Goal: Information Seeking & Learning: Get advice/opinions

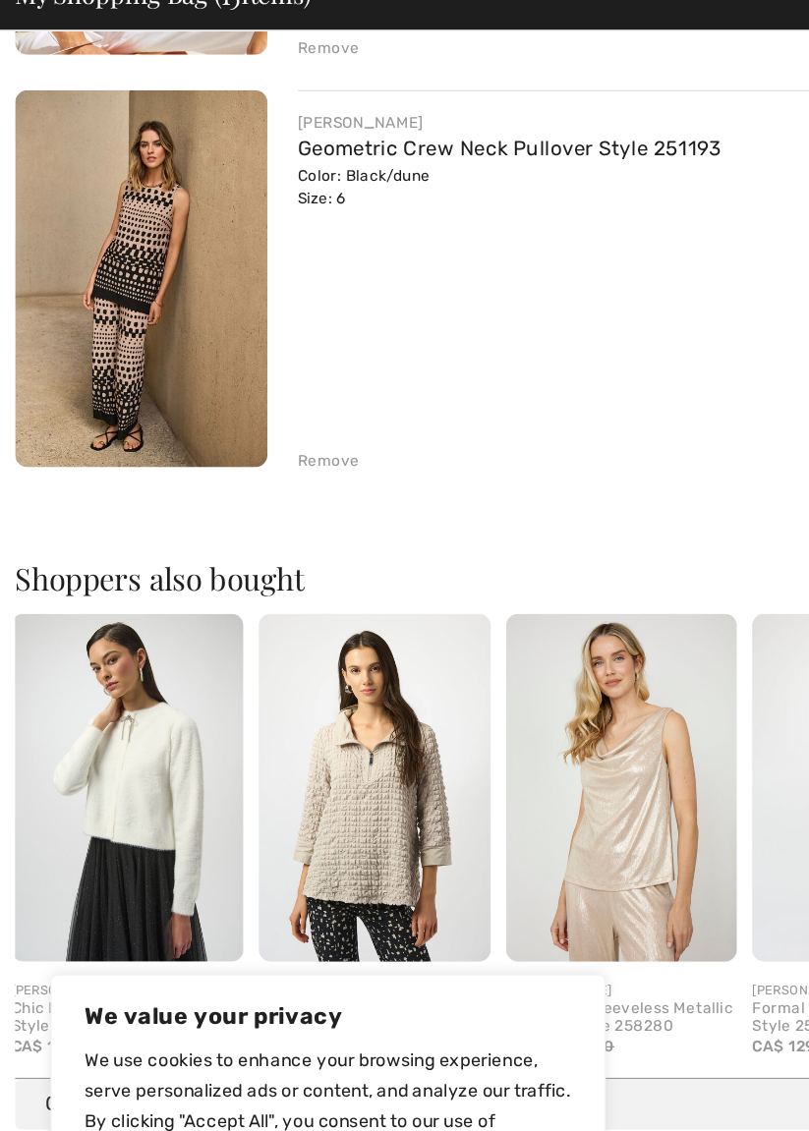
scroll to position [3963, 0]
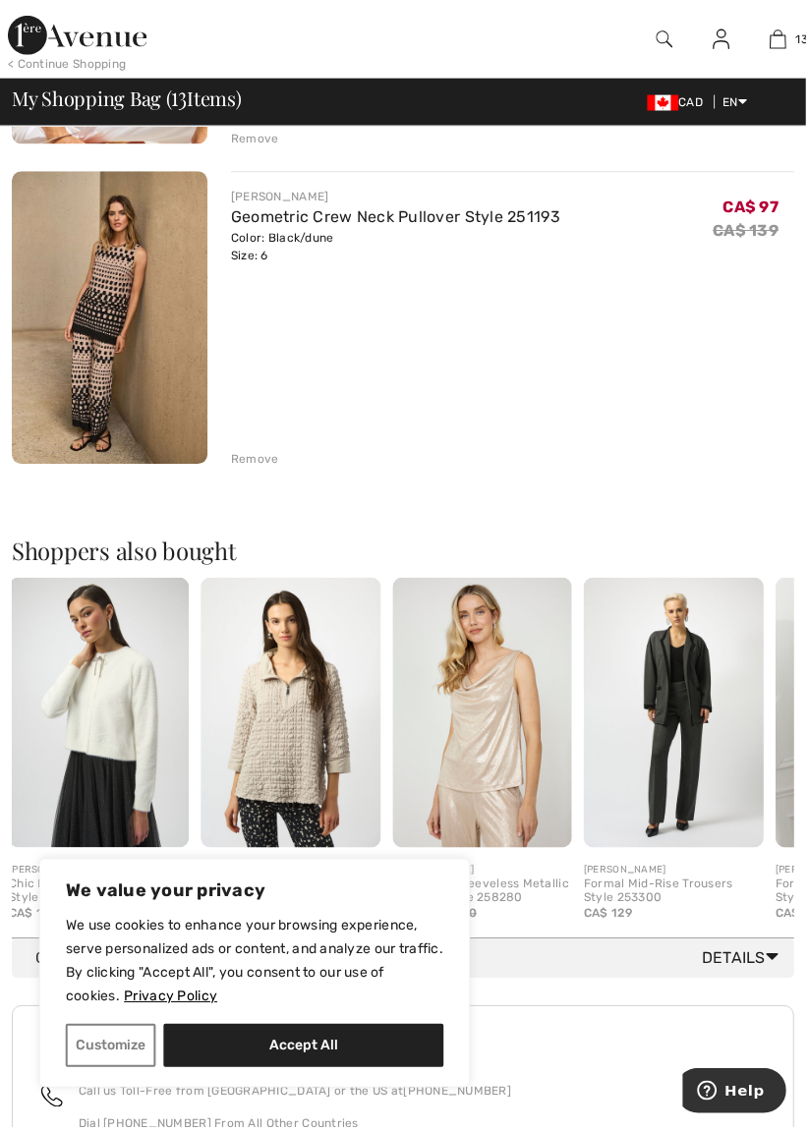
click at [120, 704] on img at bounding box center [99, 715] width 181 height 271
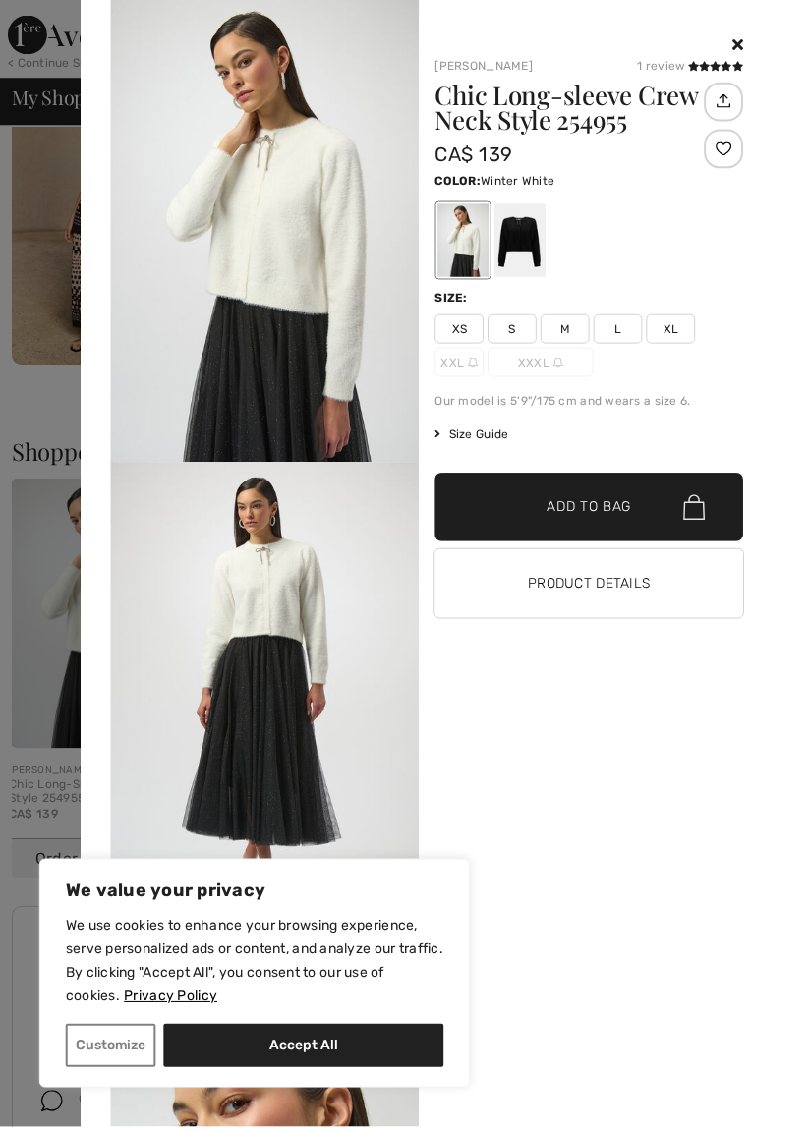
scroll to position [4069, 0]
click at [530, 238] on div at bounding box center [521, 241] width 51 height 74
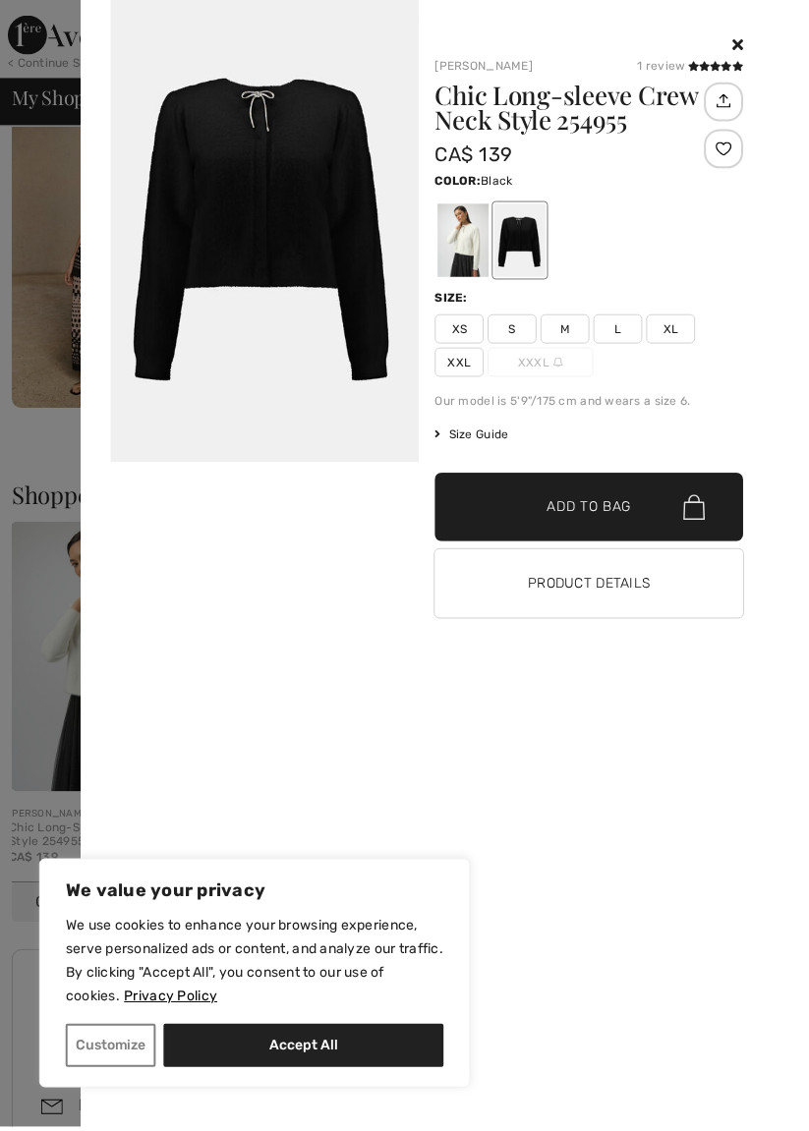
scroll to position [4040, 0]
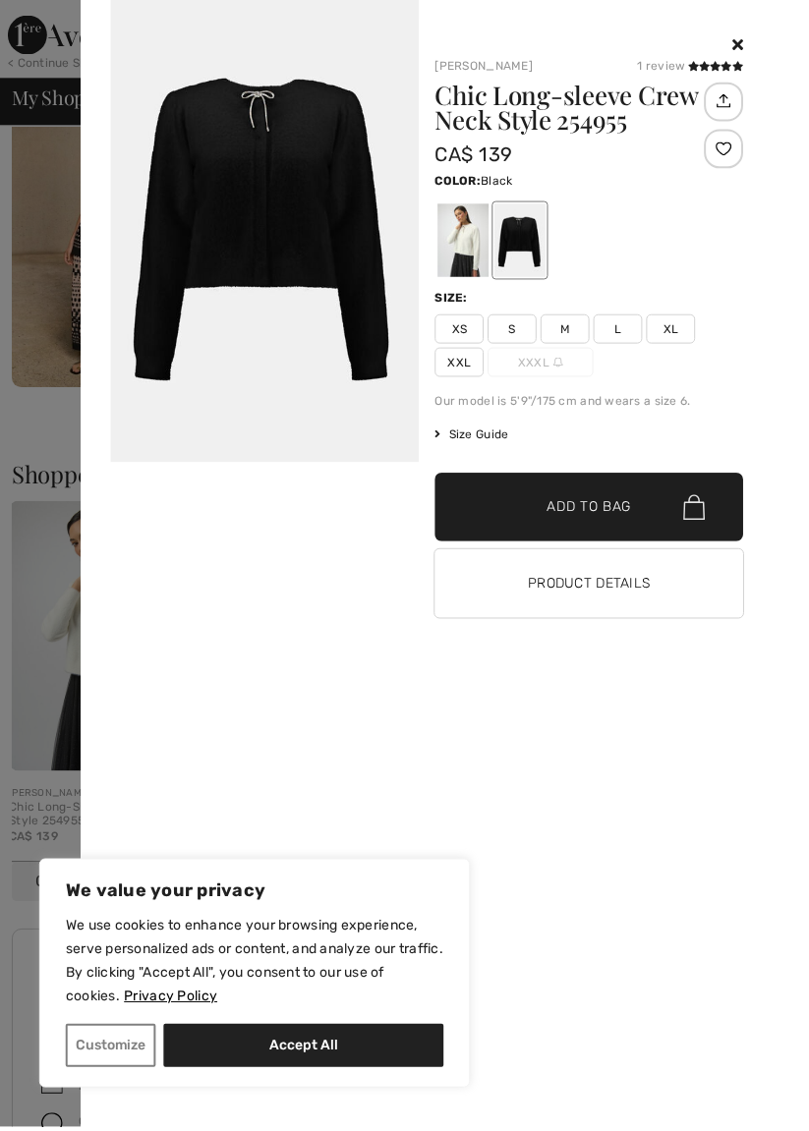
click at [719, 67] on icon at bounding box center [718, 66] width 11 height 10
click at [697, 63] on icon at bounding box center [695, 66] width 11 height 10
click at [697, 67] on icon at bounding box center [695, 66] width 11 height 10
click at [693, 62] on icon at bounding box center [695, 66] width 11 height 10
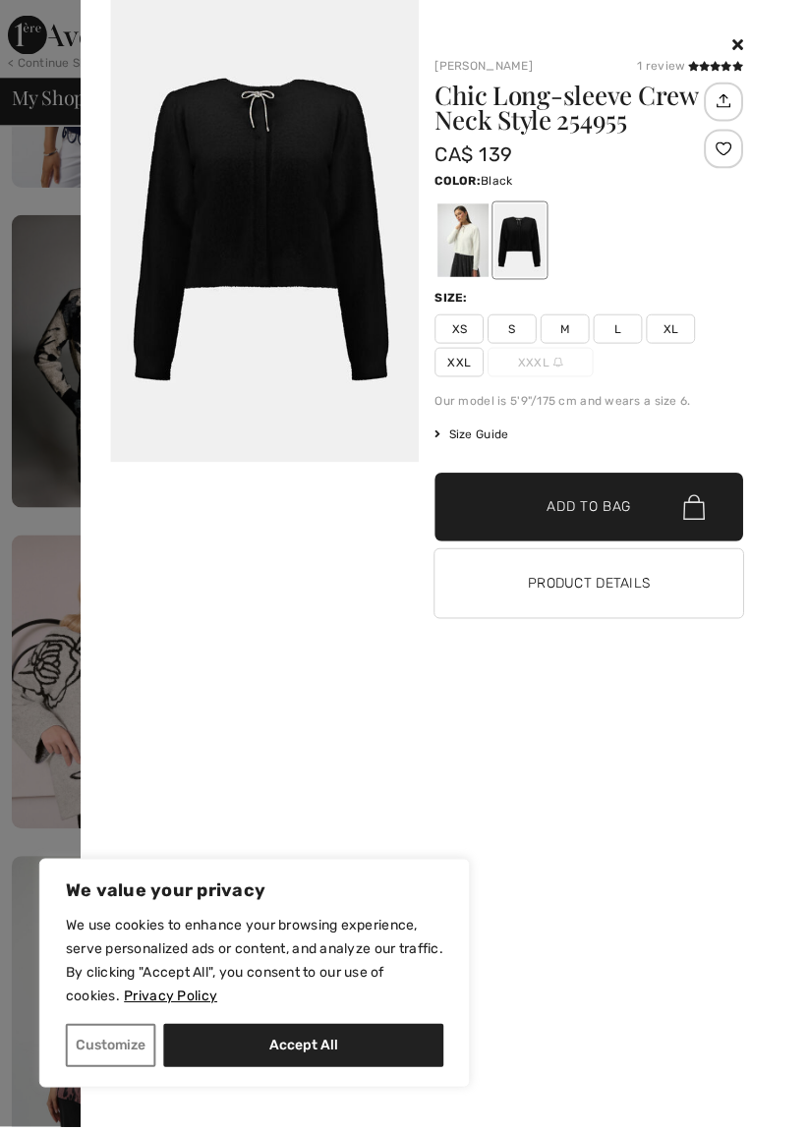
scroll to position [2308, 0]
click at [746, 46] on icon at bounding box center [740, 44] width 11 height 16
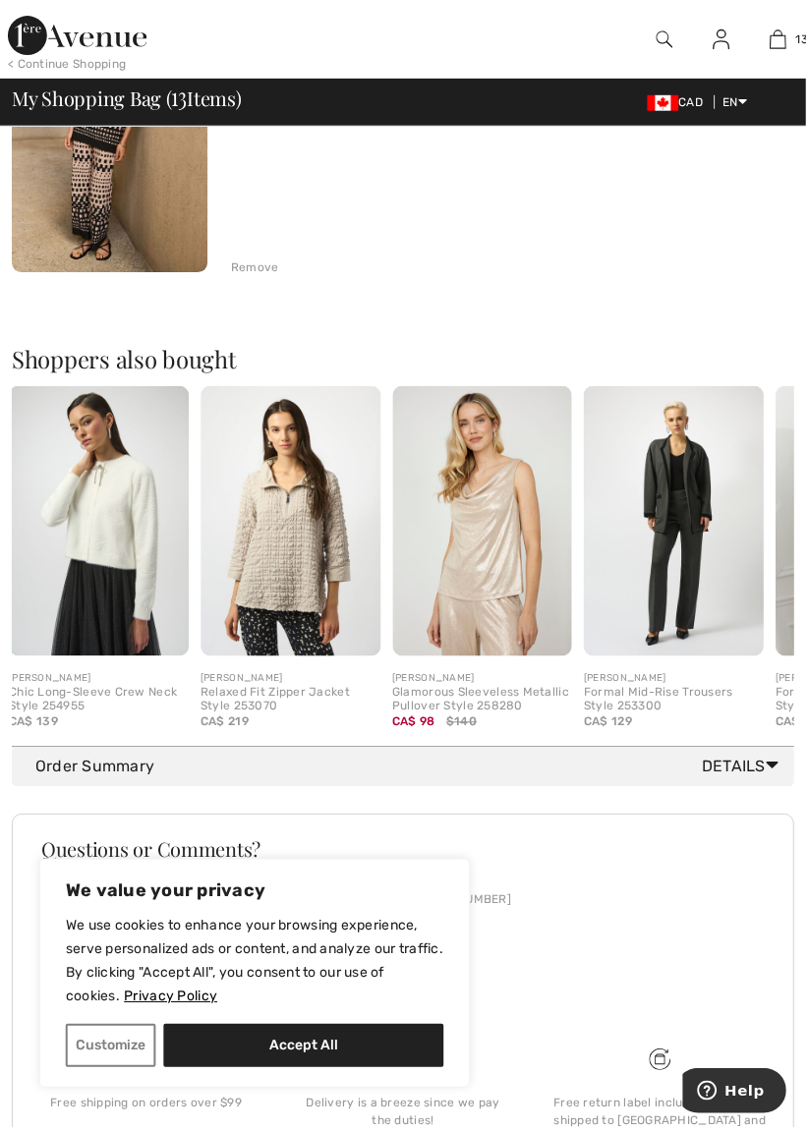
scroll to position [4160, 0]
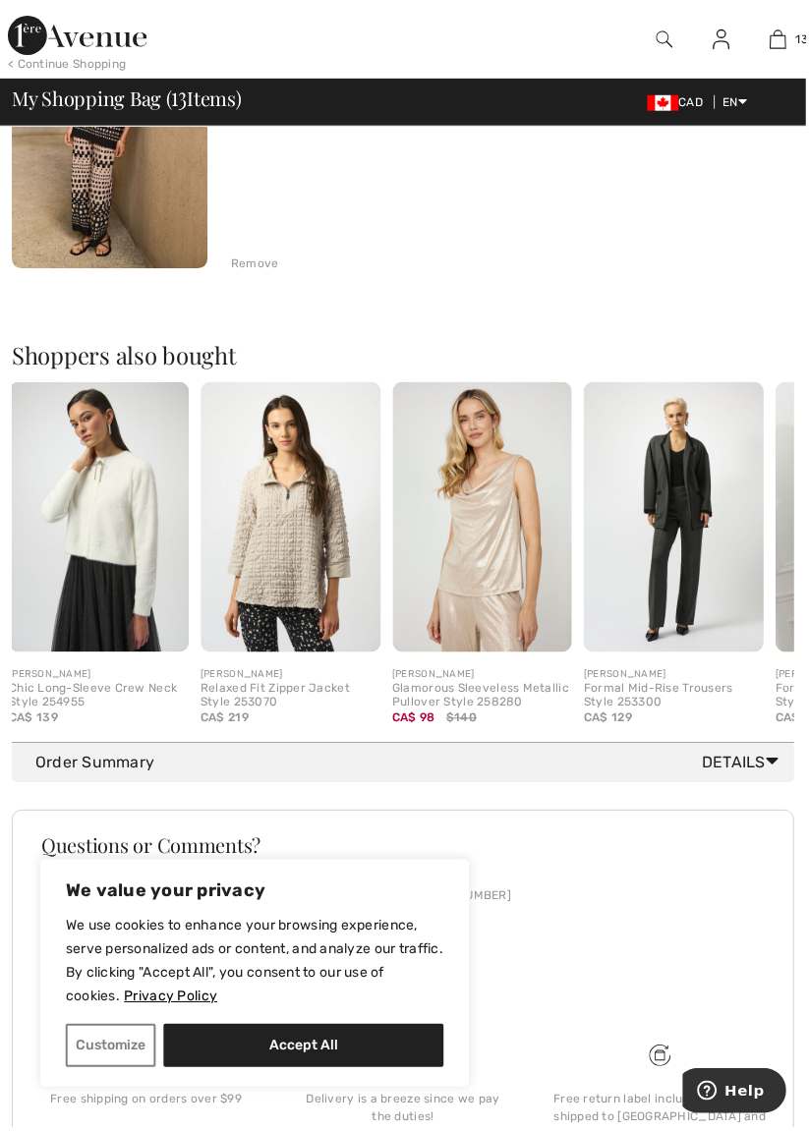
click at [103, 519] on img at bounding box center [99, 518] width 181 height 271
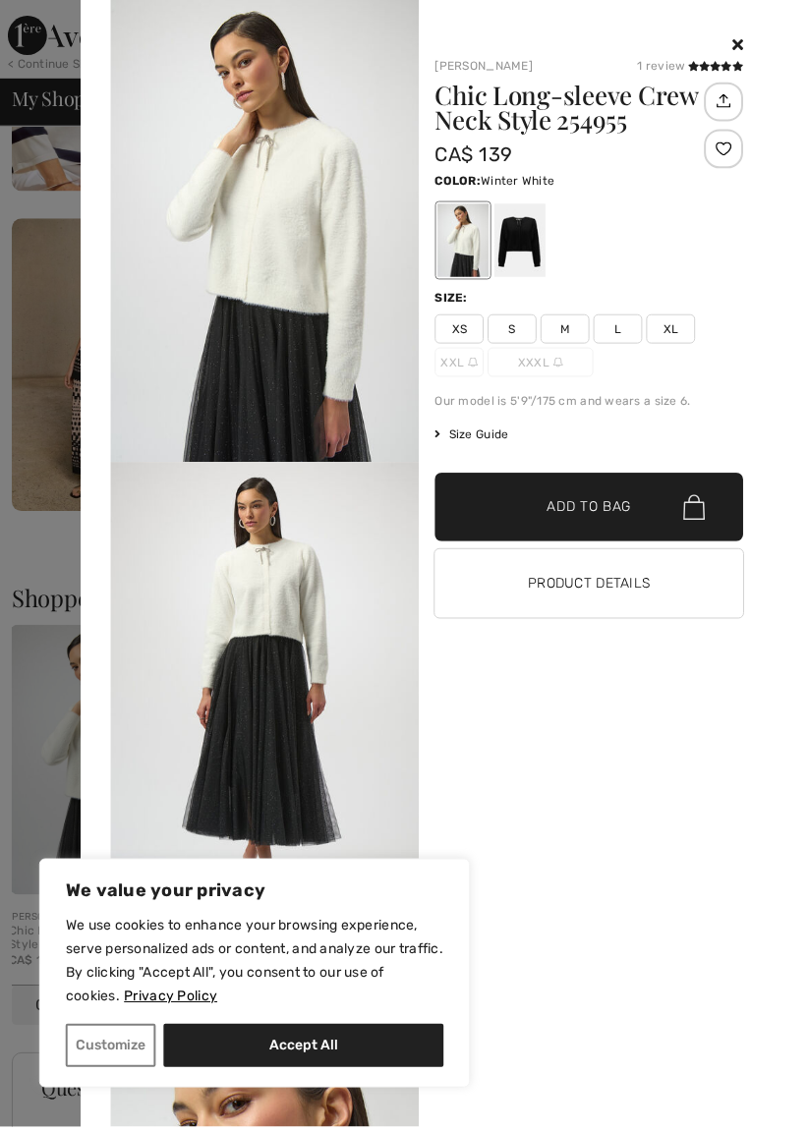
scroll to position [3914, 0]
click at [672, 67] on div "1 review" at bounding box center [693, 66] width 106 height 18
click at [723, 68] on icon at bounding box center [718, 66] width 11 height 10
click at [731, 67] on icon at bounding box center [728, 66] width 11 height 10
click at [719, 69] on icon at bounding box center [718, 66] width 11 height 10
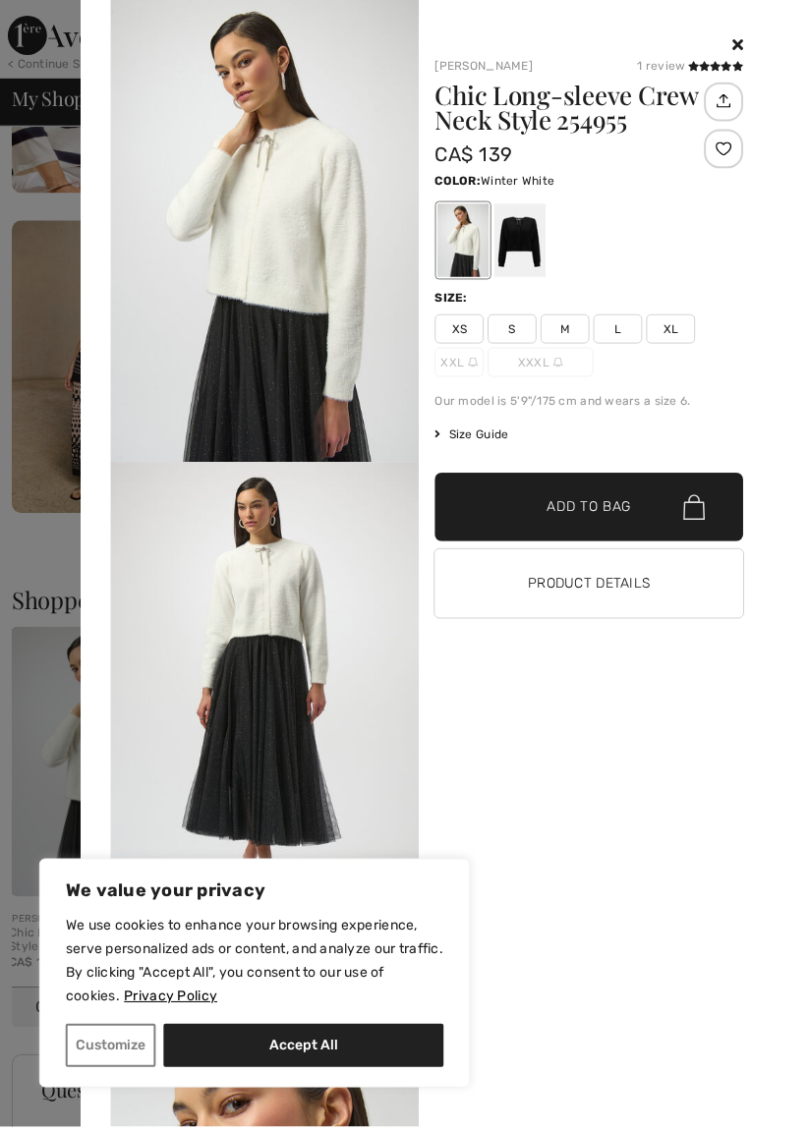
click at [712, 68] on icon at bounding box center [707, 66] width 11 height 10
click at [674, 72] on div "1 review" at bounding box center [693, 66] width 106 height 18
click at [711, 65] on icon at bounding box center [707, 66] width 11 height 10
click at [709, 67] on icon at bounding box center [707, 66] width 11 height 10
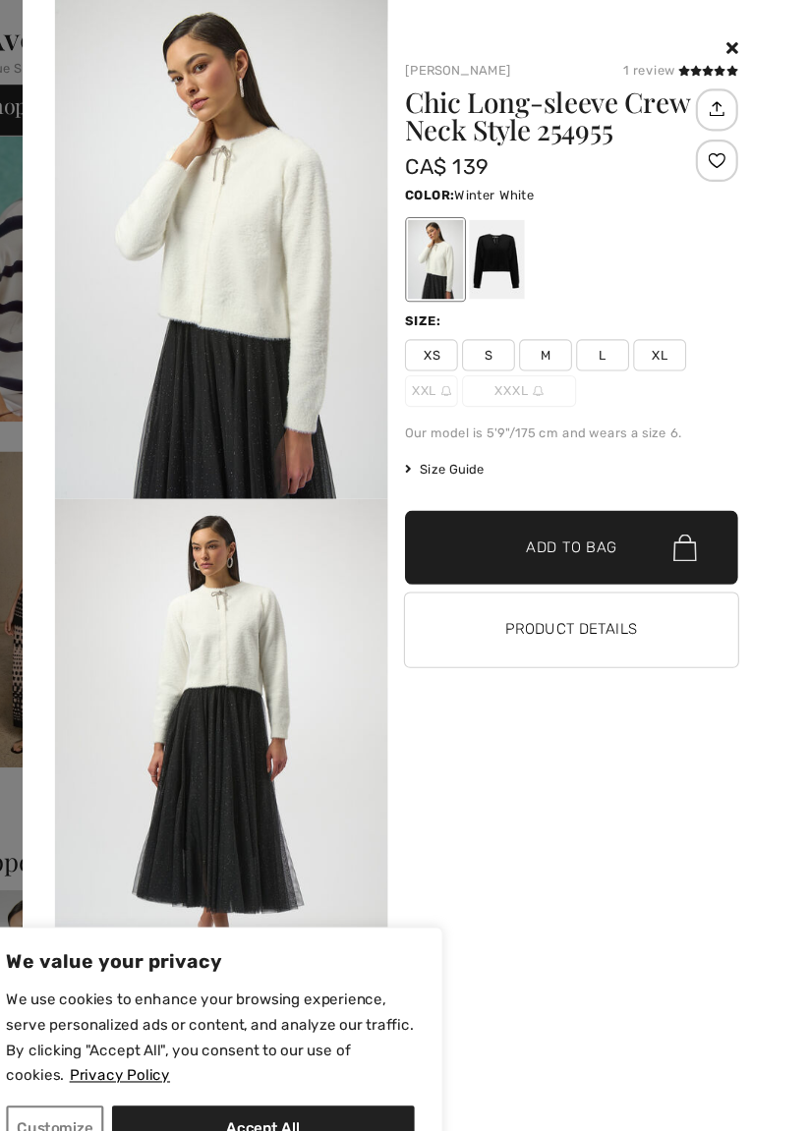
click at [677, 68] on div "1 review" at bounding box center [693, 66] width 106 height 18
click at [719, 68] on icon at bounding box center [718, 66] width 11 height 10
click at [709, 67] on icon at bounding box center [707, 66] width 11 height 10
click at [698, 67] on icon at bounding box center [695, 66] width 11 height 10
click at [720, 67] on icon at bounding box center [718, 66] width 11 height 10
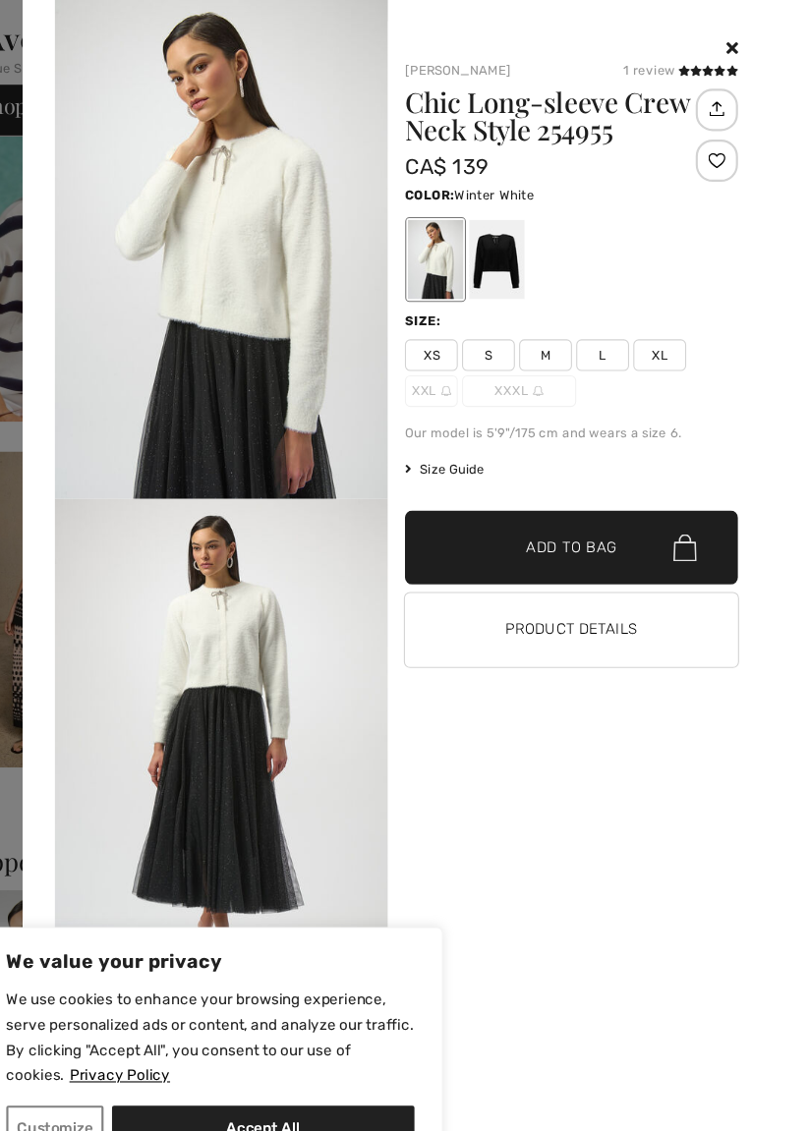
click at [722, 71] on icon at bounding box center [718, 66] width 11 height 10
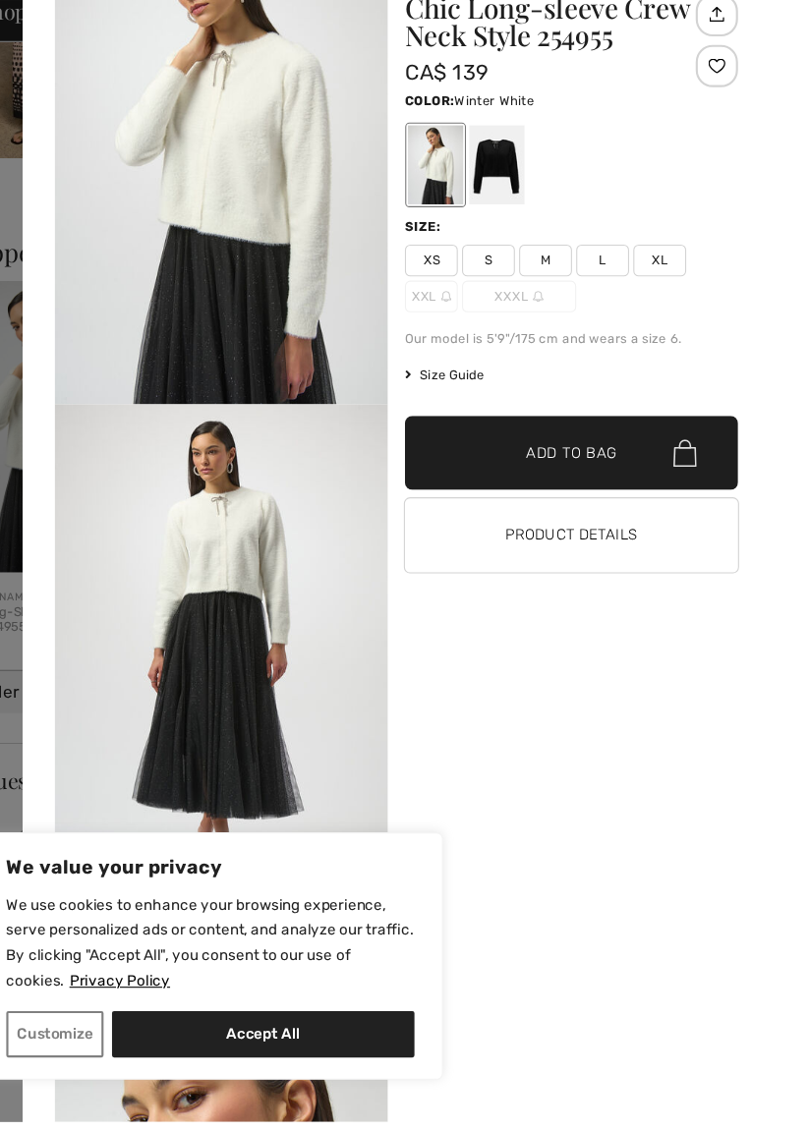
scroll to position [4159, 0]
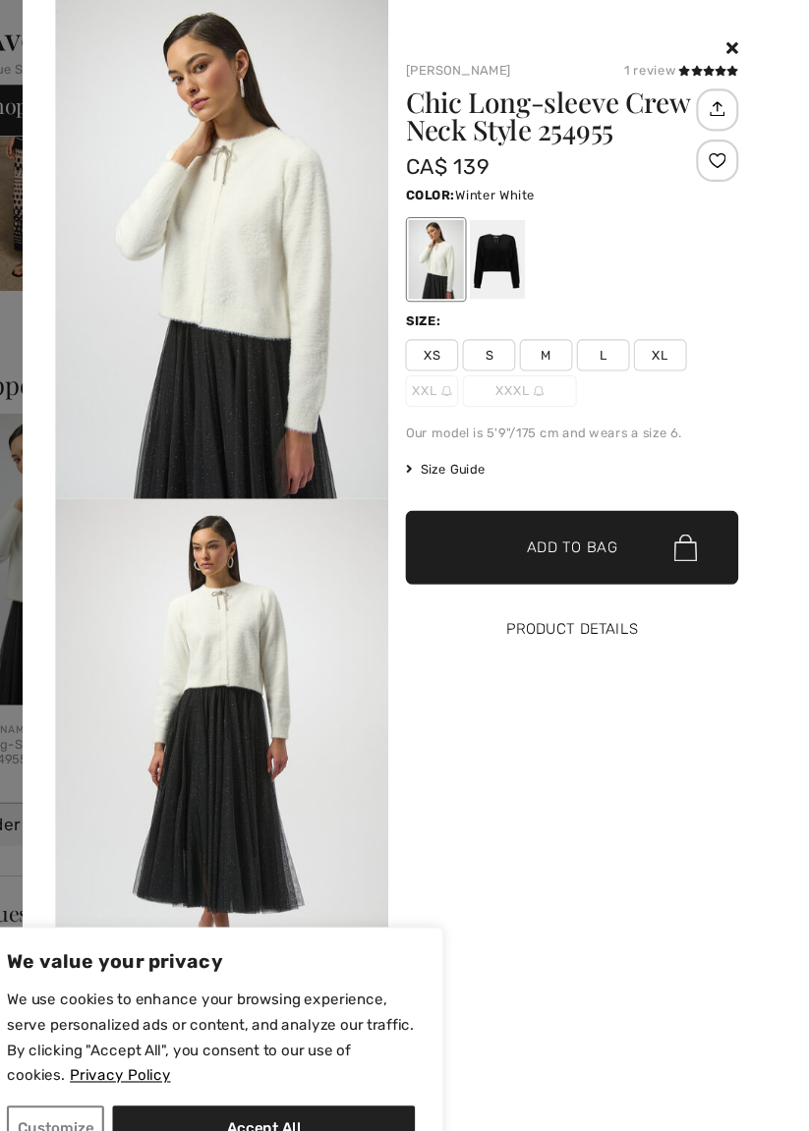
click at [599, 582] on button "Product Details" at bounding box center [591, 585] width 310 height 69
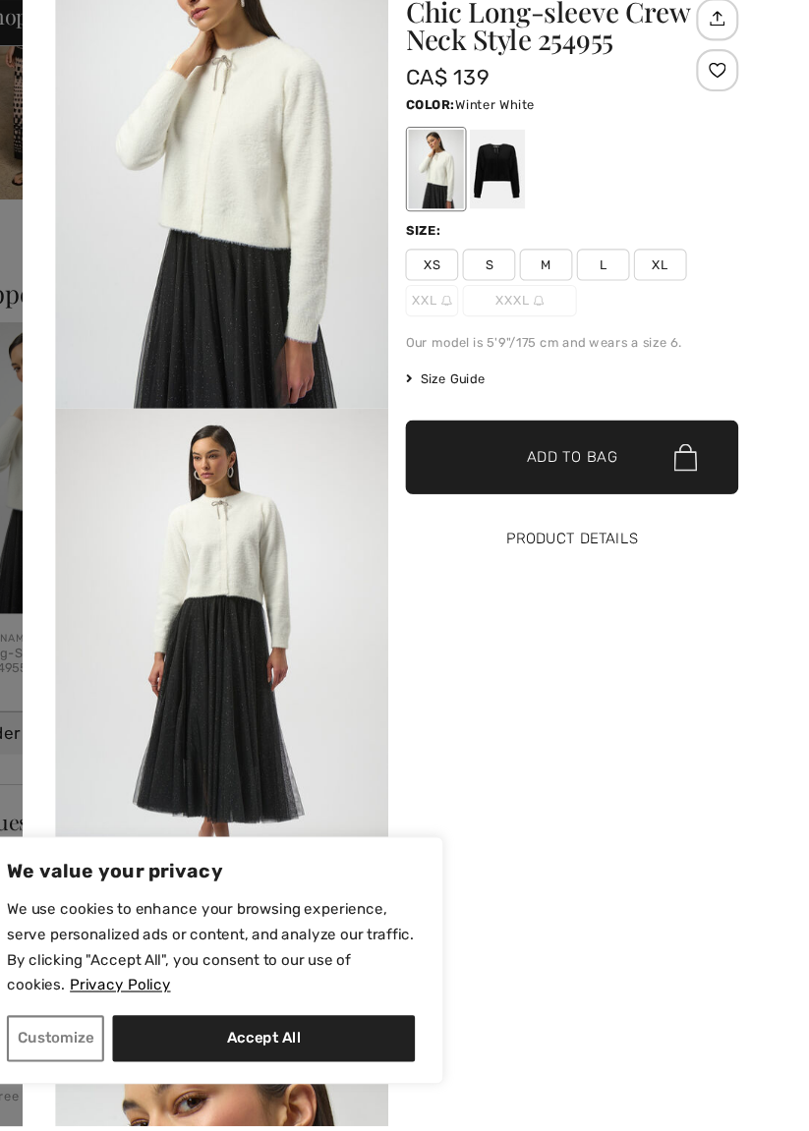
scroll to position [4162, 0]
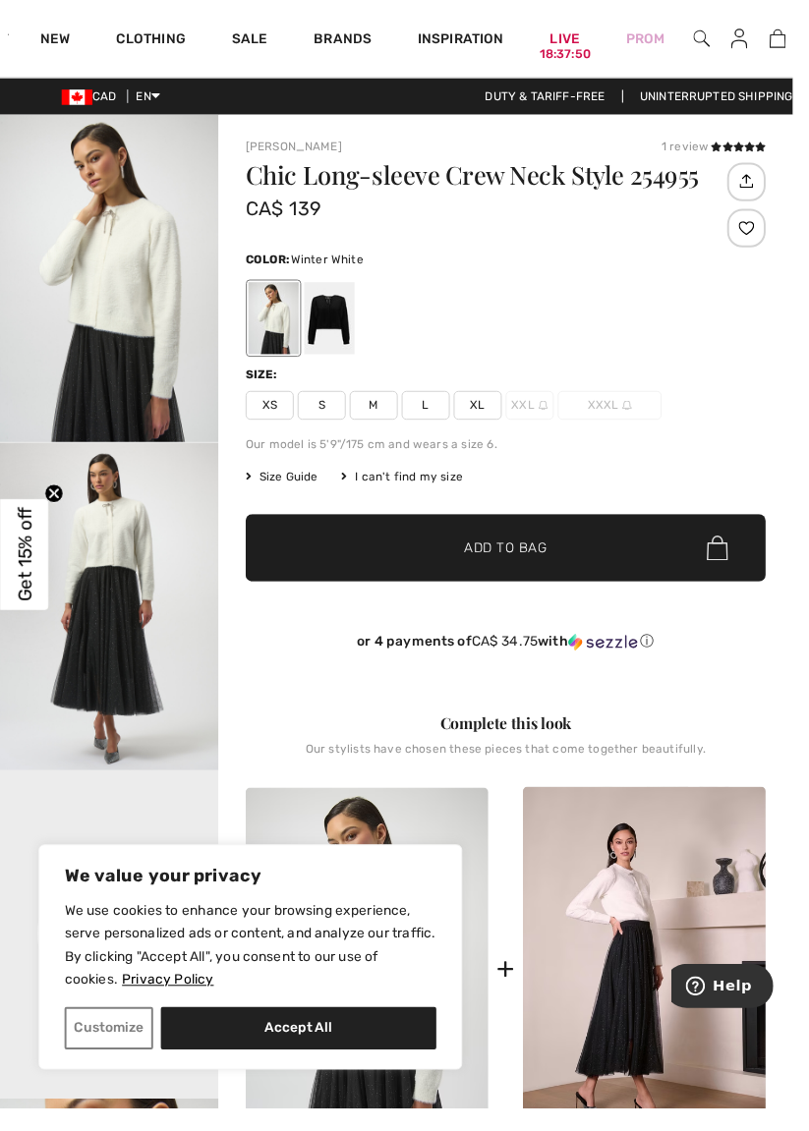
click at [748, 151] on icon at bounding box center [753, 149] width 11 height 10
